Goal: Find contact information: Find contact information

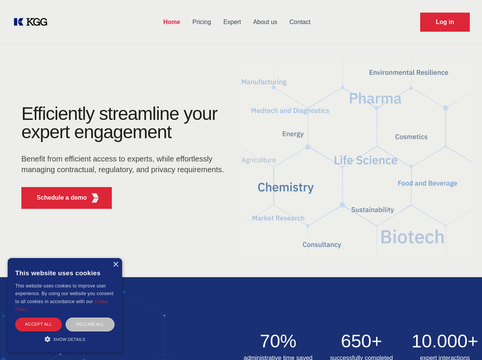
click at [241, 180] on div "Efficiently streamline your expert engagement Benefit from efficient access to …" at bounding box center [125, 160] width 232 height 110
click at [57, 198] on p "Schedule a demo" at bounding box center [62, 197] width 50 height 9
click at [115, 264] on div "× This website uses cookies This website uses cookies to improve user experienc…" at bounding box center [65, 305] width 114 height 94
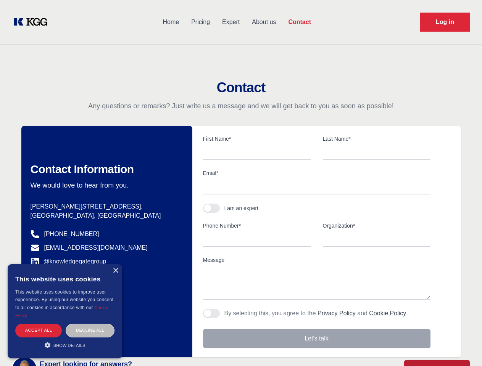
click at [39, 324] on div "Accept all" at bounding box center [38, 330] width 47 height 13
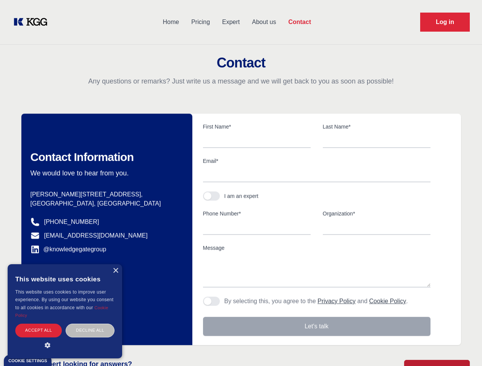
click at [90, 324] on div "Decline all" at bounding box center [90, 330] width 49 height 13
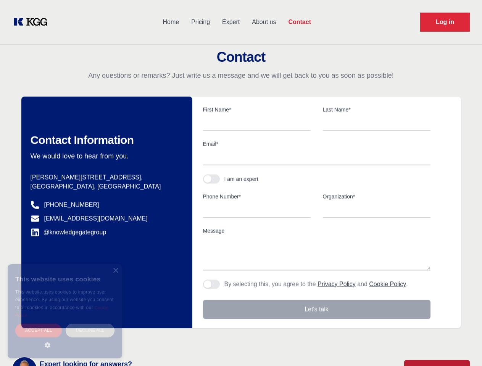
click at [65, 339] on main "Contact Any questions or remarks? Just write us a message and we will get back …" at bounding box center [241, 198] width 482 height 397
